Goal: Transaction & Acquisition: Purchase product/service

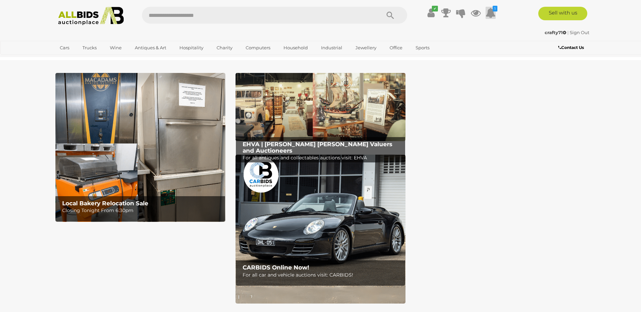
click at [493, 15] on icon at bounding box center [491, 13] width 10 height 12
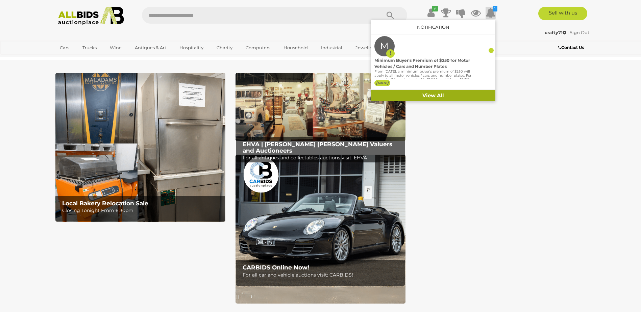
click at [437, 96] on link "View All" at bounding box center [433, 96] width 124 height 12
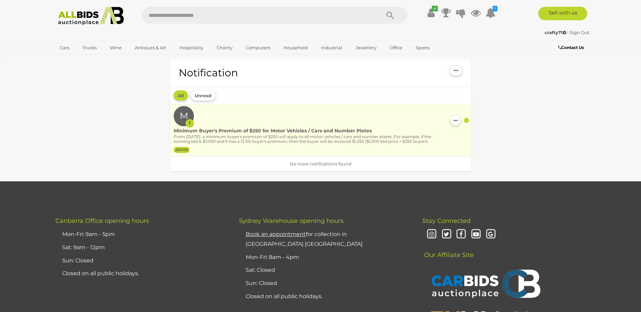
click at [279, 116] on div "M Minimum Buyer's Premium of $250 for Motor Vehicles / Cars and Number Plates F…" at bounding box center [321, 130] width 294 height 48
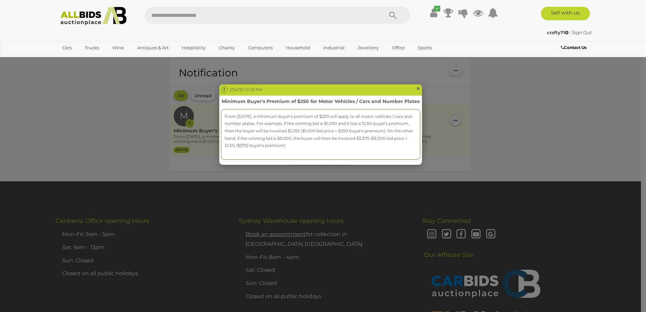
click at [418, 89] on span "×" at bounding box center [418, 88] width 4 height 8
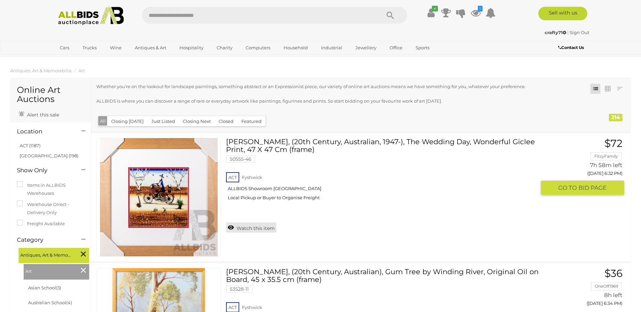
click at [229, 229] on link "Watch this item" at bounding box center [251, 228] width 50 height 10
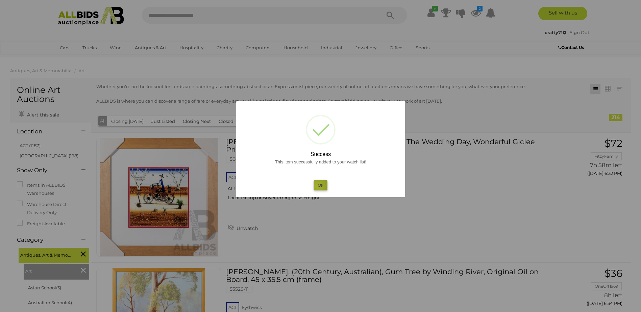
click at [317, 187] on button "Ok" at bounding box center [321, 185] width 14 height 10
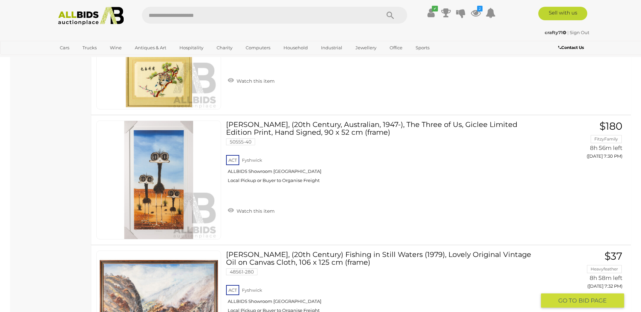
scroll to position [4697, 0]
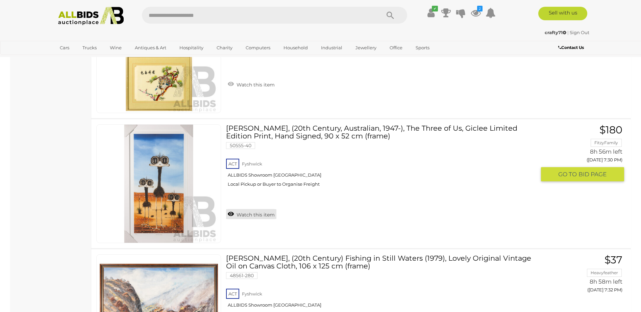
click at [230, 215] on link "Watch this item" at bounding box center [251, 214] width 50 height 10
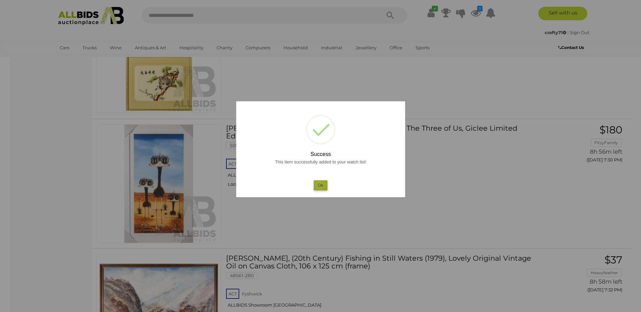
click at [319, 184] on button "Ok" at bounding box center [321, 185] width 14 height 10
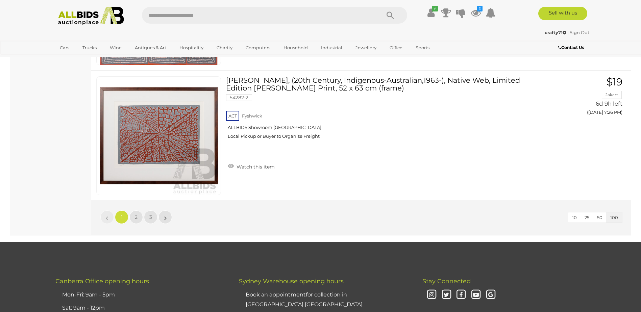
scroll to position [12908, 0]
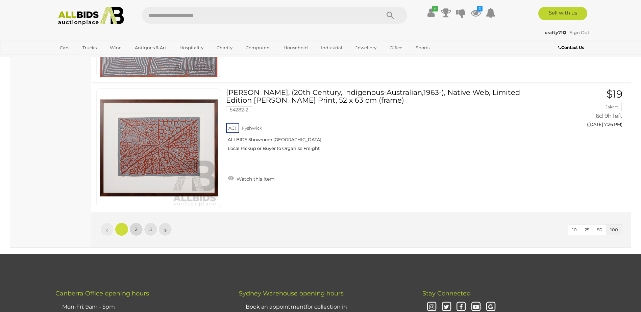
click at [138, 232] on link "2" at bounding box center [136, 230] width 14 height 14
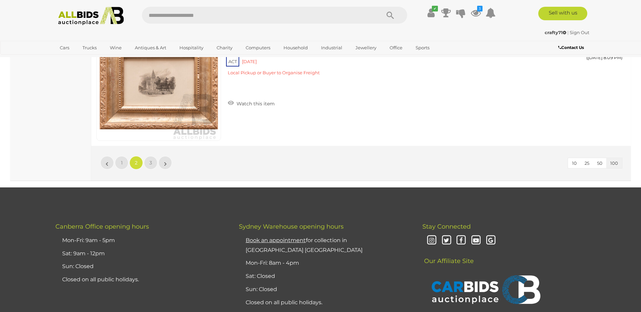
scroll to position [13006, 0]
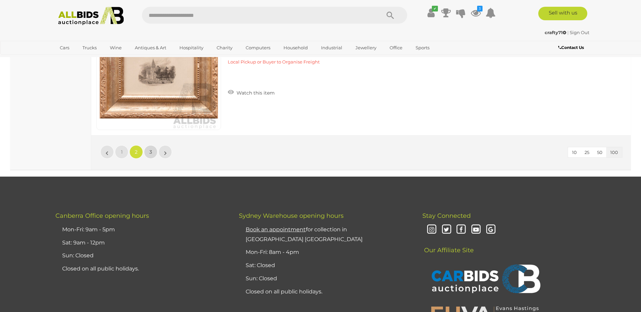
click at [150, 153] on span "3" at bounding box center [150, 152] width 3 height 6
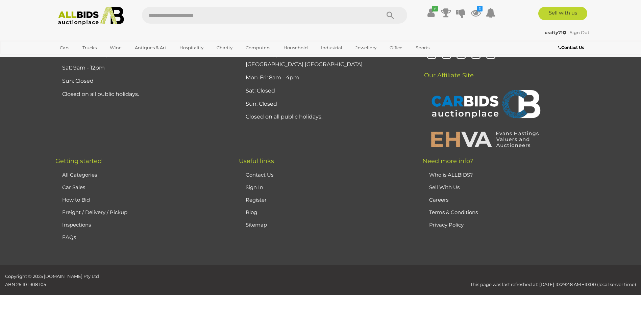
scroll to position [64, 0]
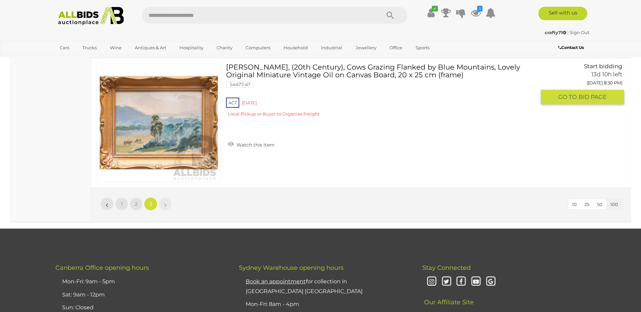
scroll to position [1787, 0]
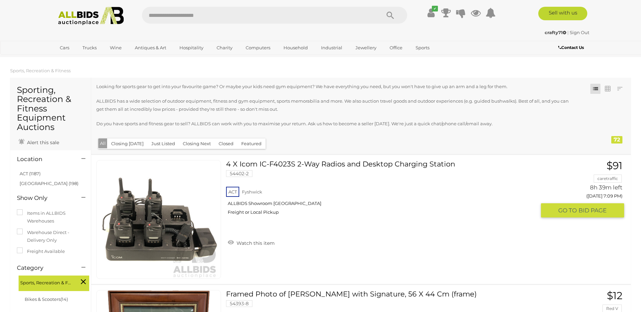
click at [321, 166] on link "4 X Icom IC-F4023S 2-Way Radios and Desktop Charging Station 54402-2 ACT Fyshwi…" at bounding box center [383, 190] width 305 height 60
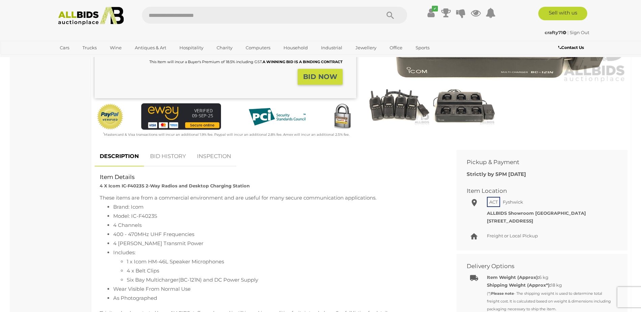
scroll to position [169, 0]
drag, startPoint x: 131, startPoint y: 216, endPoint x: 157, endPoint y: 215, distance: 26.0
click at [157, 215] on li "Model: IC-F4023S" at bounding box center [277, 216] width 328 height 9
drag, startPoint x: 157, startPoint y: 215, endPoint x: 150, endPoint y: 216, distance: 7.6
copy li "IC-F4023S"
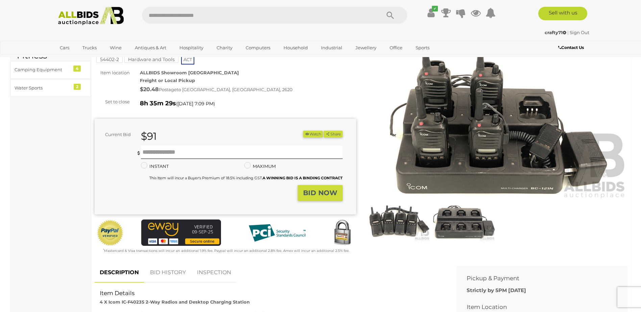
scroll to position [0, 0]
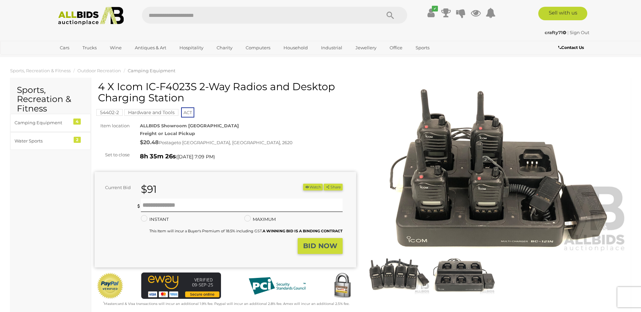
click at [305, 188] on icon "button" at bounding box center [307, 187] width 5 height 4
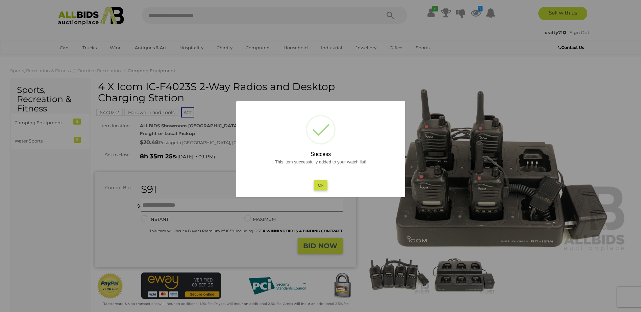
click at [319, 185] on button "Ok" at bounding box center [321, 185] width 14 height 10
